Goal: Task Accomplishment & Management: Use online tool/utility

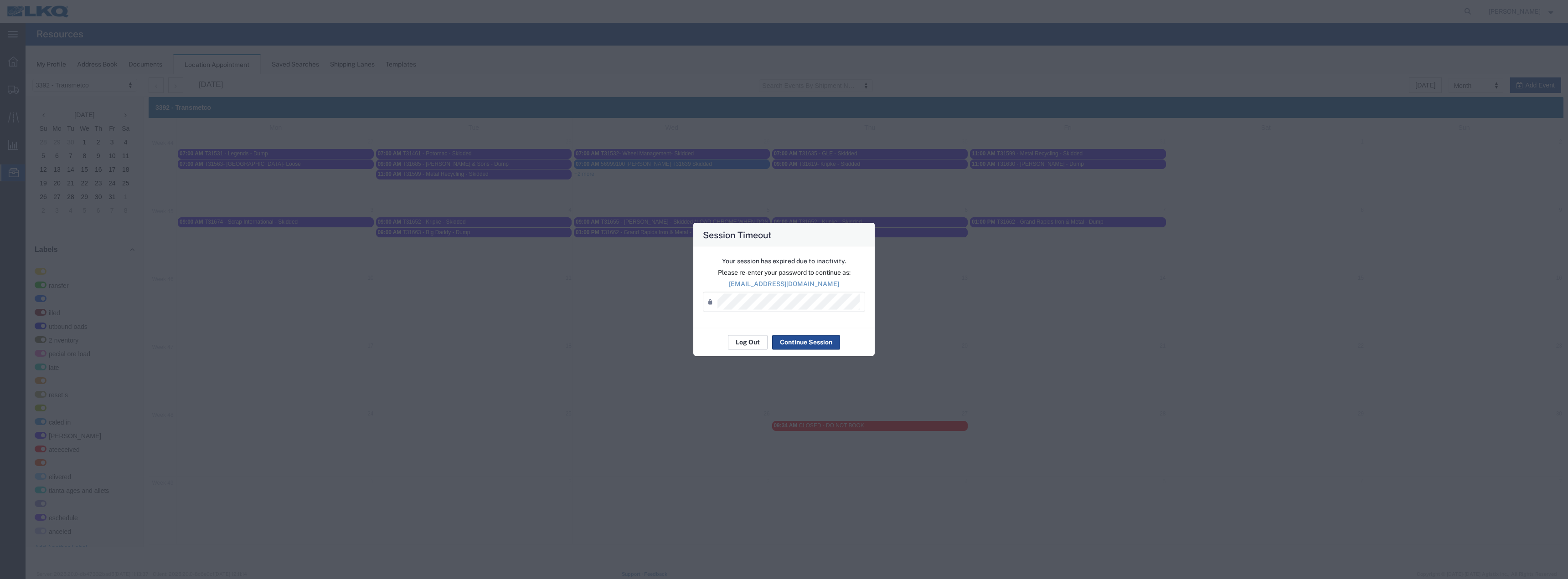
click at [749, 341] on button "Log Out" at bounding box center [747, 342] width 40 height 15
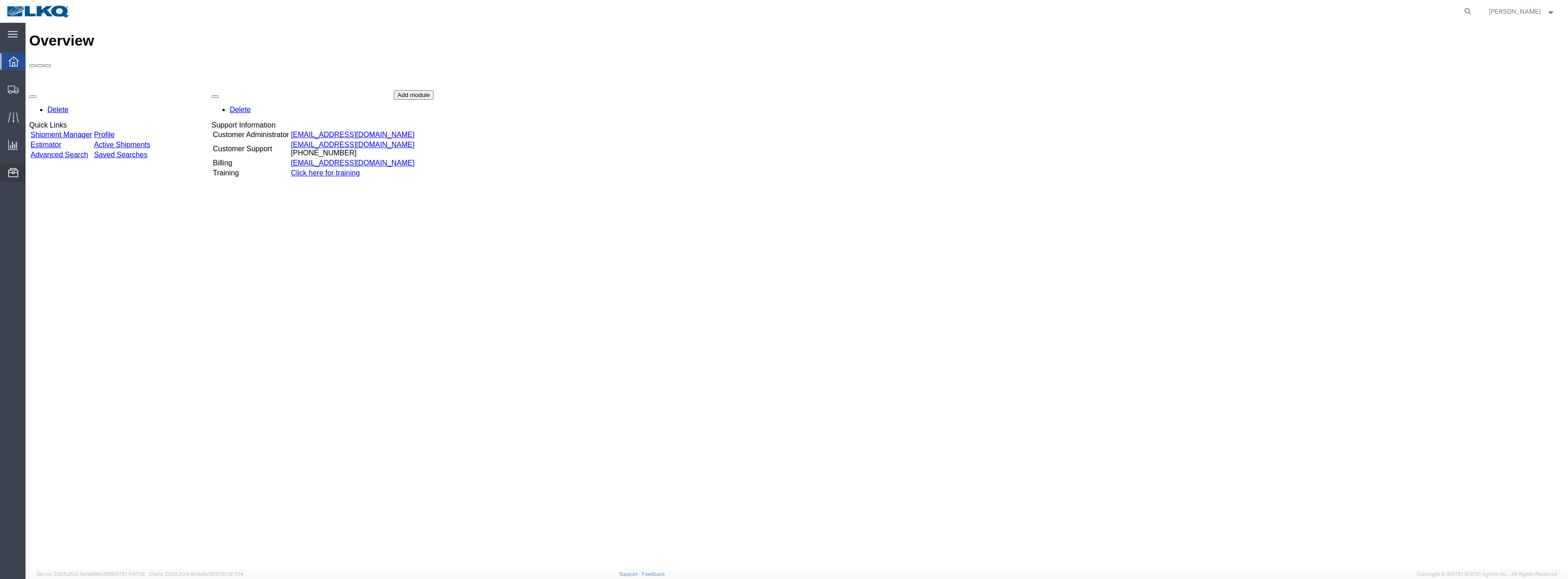
click at [0, 0] on span "Location Appointment" at bounding box center [0, 0] width 0 height 0
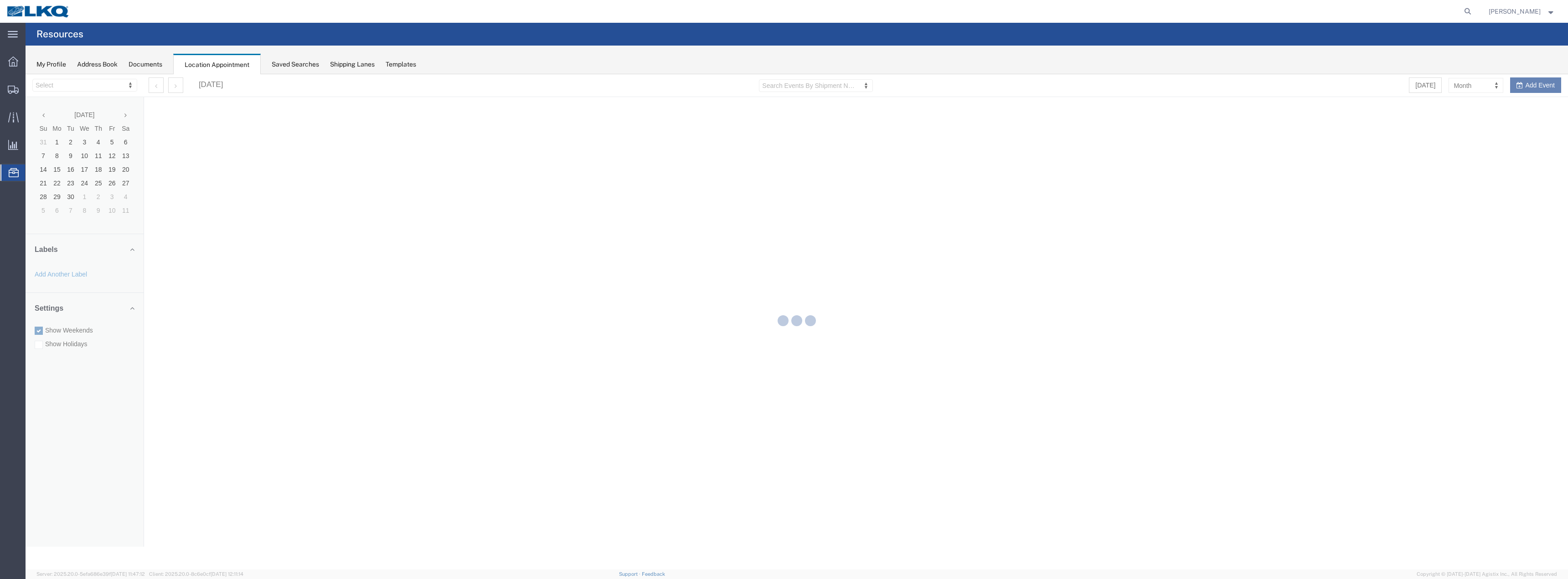
select select "28018"
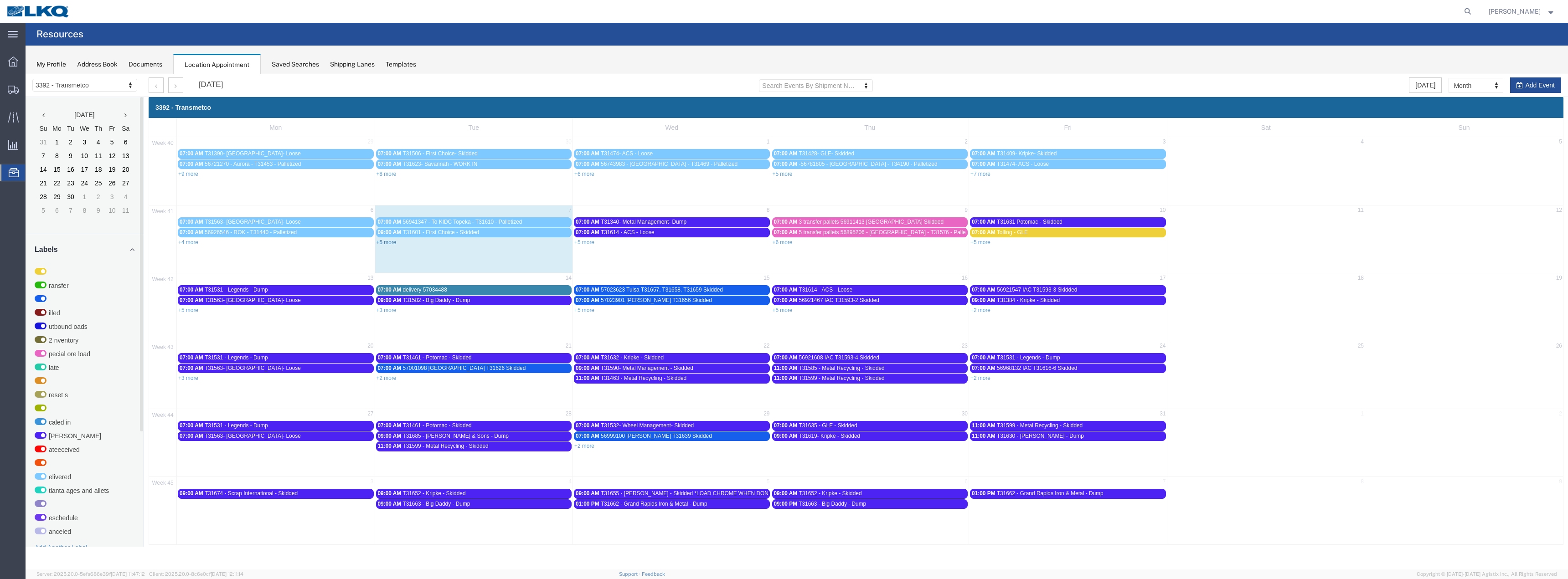
click at [379, 242] on link "+5 more" at bounding box center [387, 242] width 20 height 6
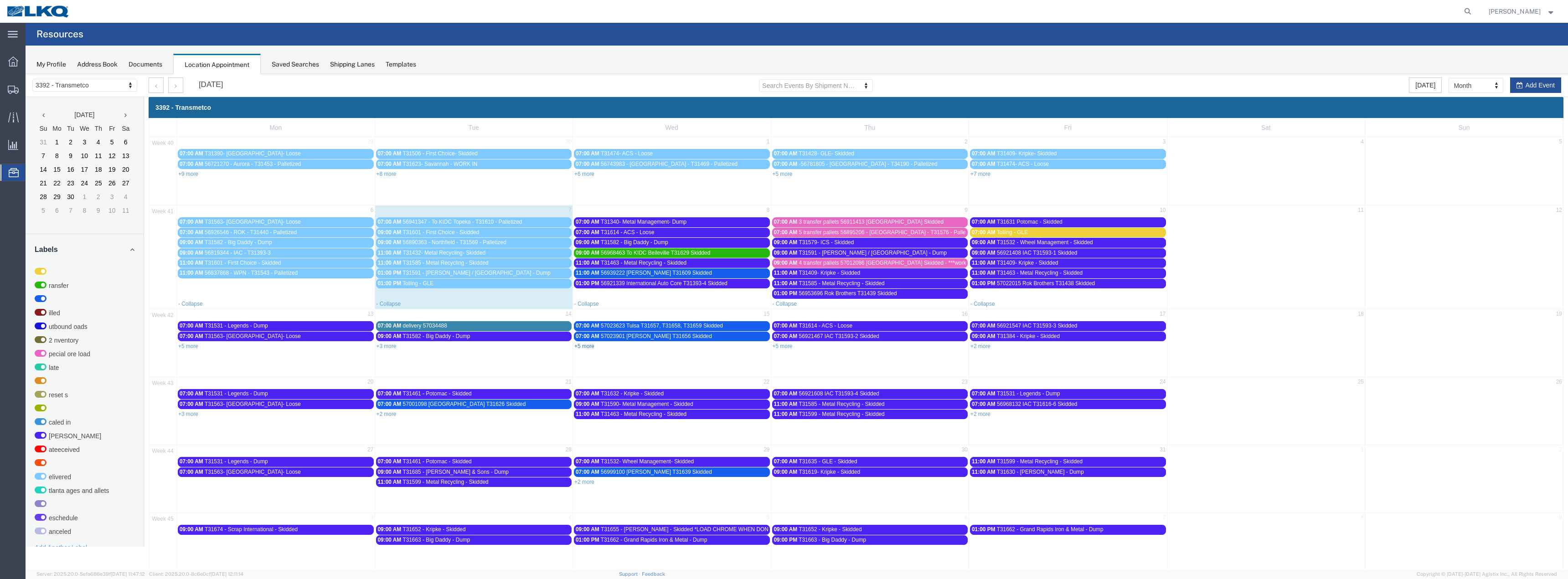
click at [586, 347] on link "+5 more" at bounding box center [584, 346] width 20 height 6
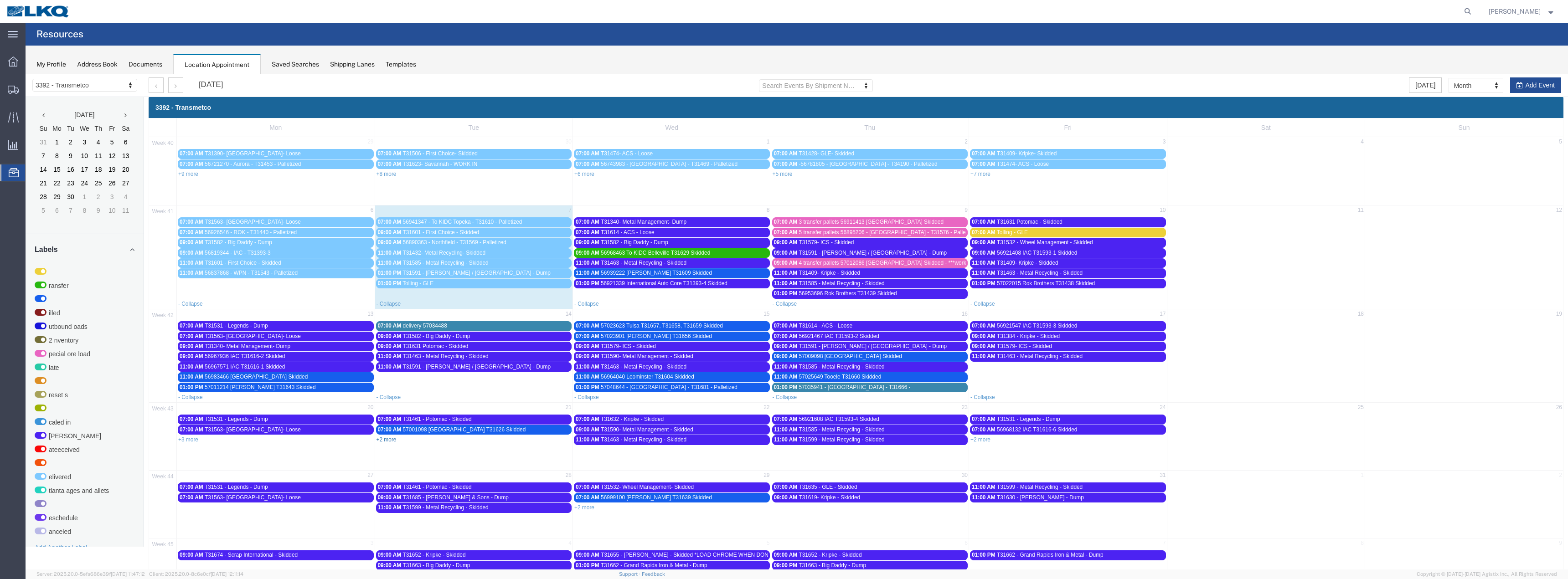
click at [381, 439] on link "+2 more" at bounding box center [387, 439] width 20 height 6
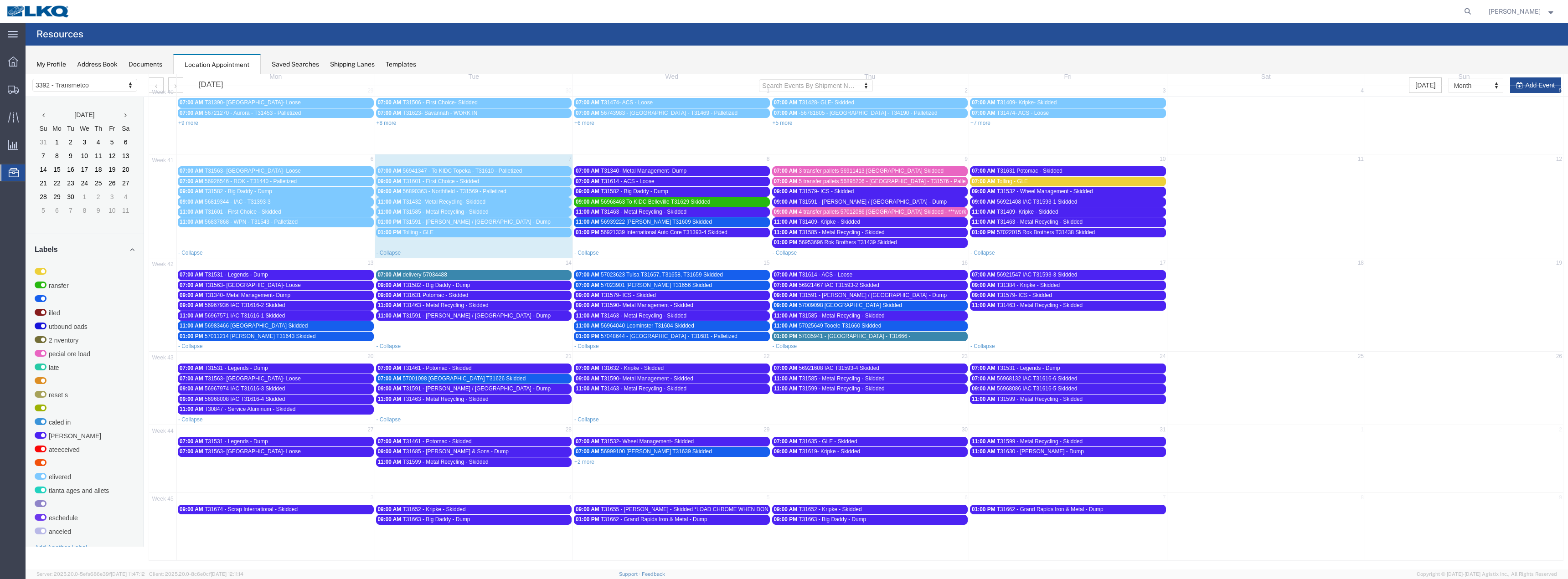
scroll to position [52, 0]
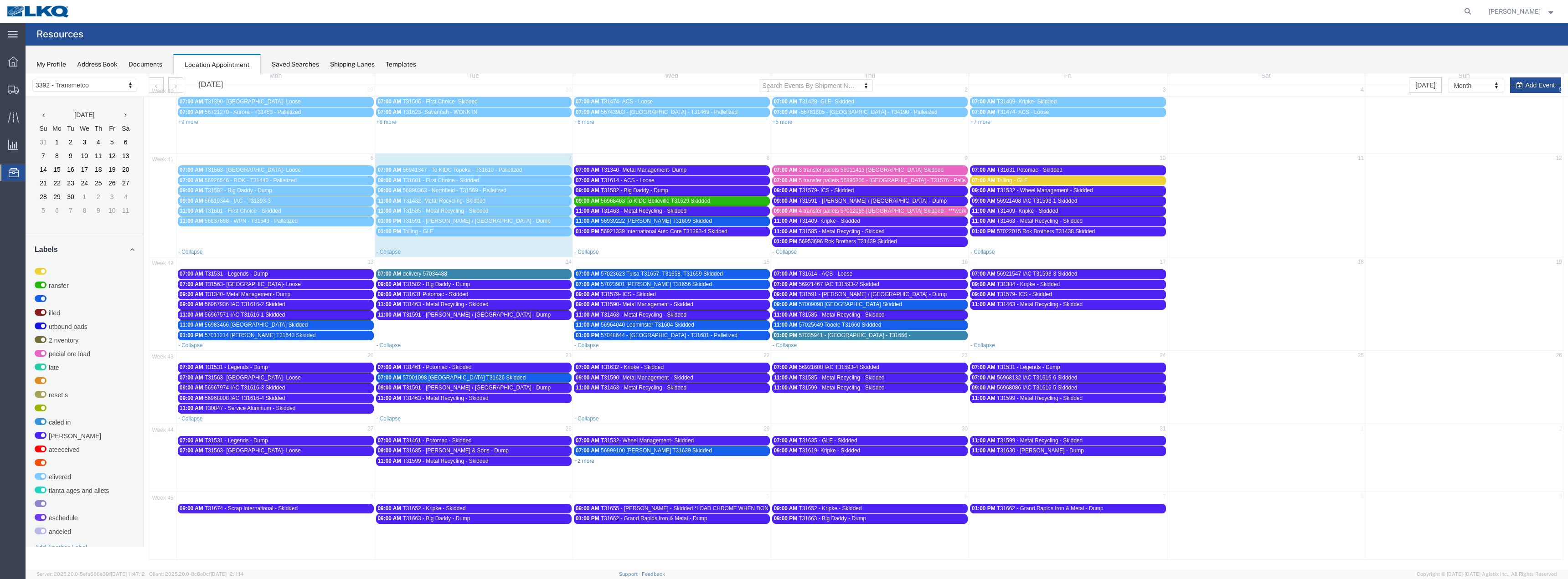
click at [587, 463] on link "+2 more" at bounding box center [584, 461] width 20 height 6
